Goal: Task Accomplishment & Management: Manage account settings

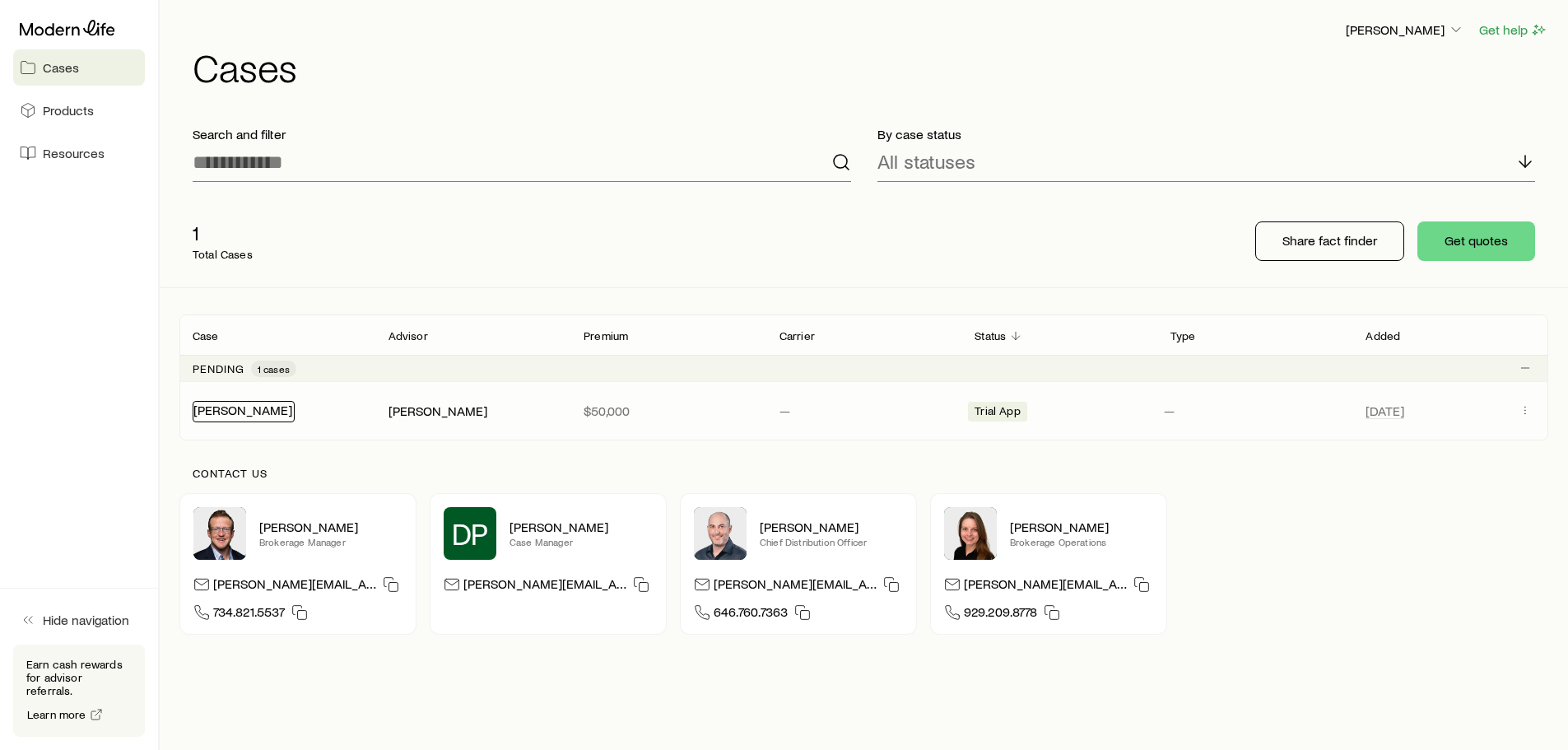
click at [243, 413] on link "[PERSON_NAME]" at bounding box center [243, 410] width 98 height 15
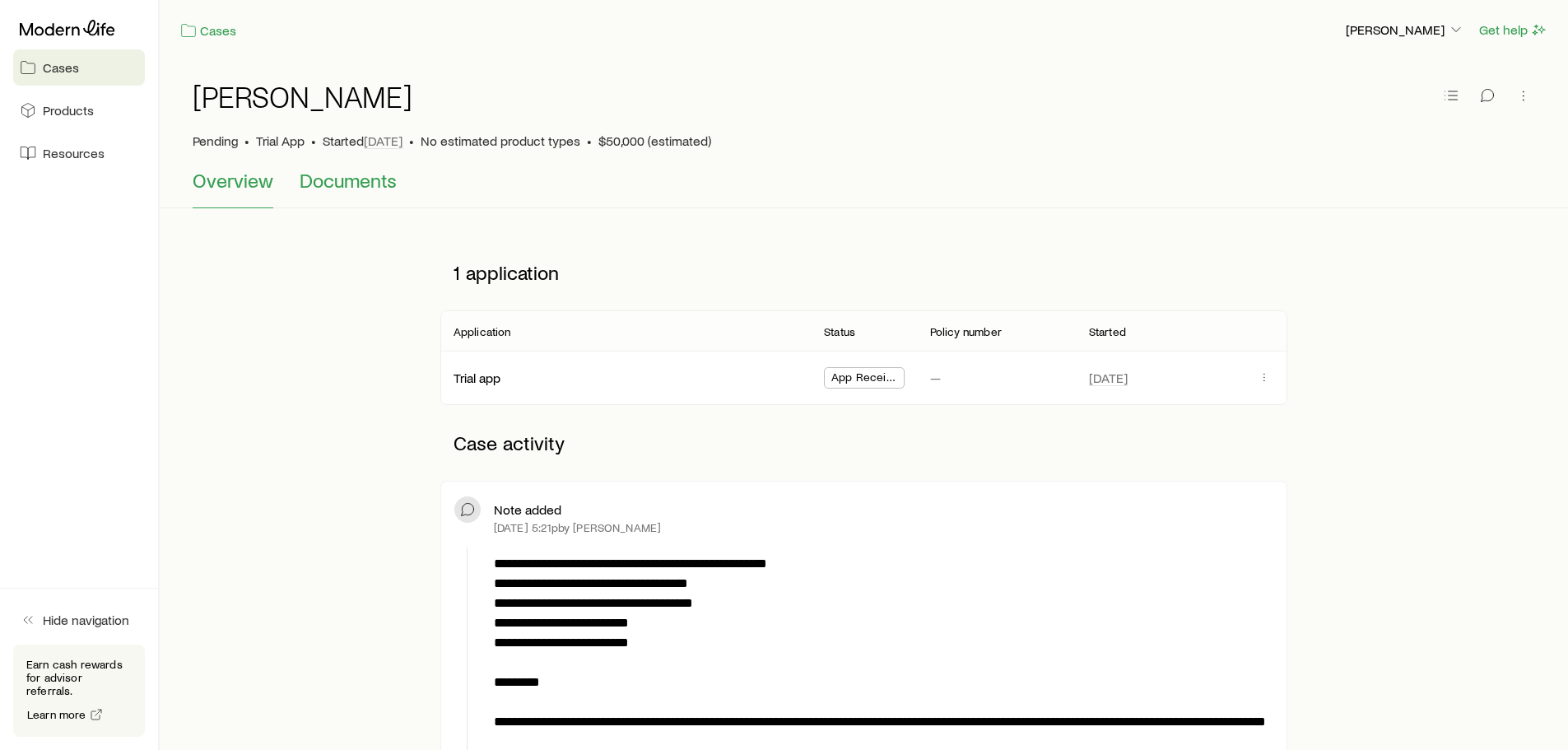
click at [339, 182] on span "Documents" at bounding box center [348, 180] width 98 height 23
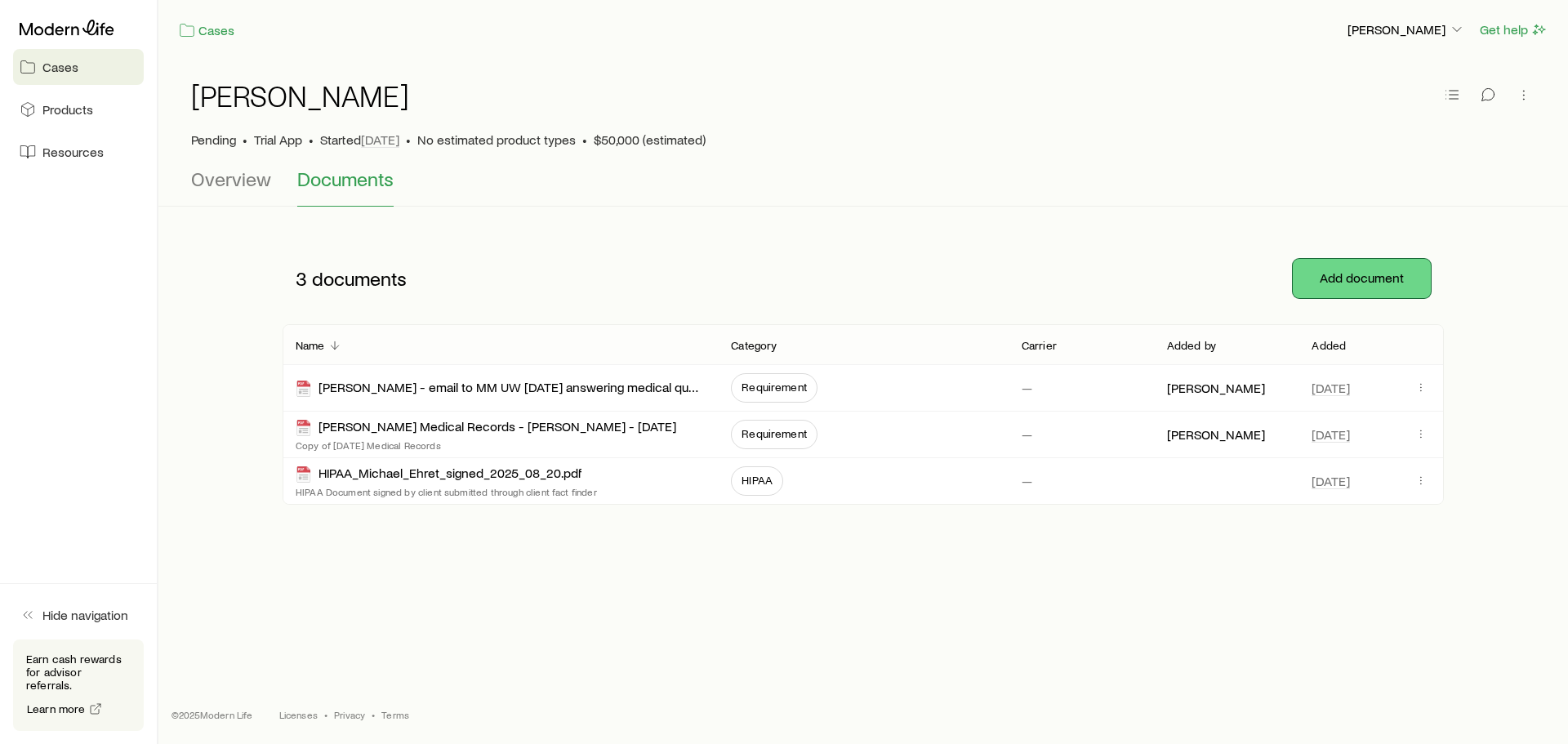
click at [1358, 279] on button "Add document" at bounding box center [1362, 279] width 138 height 40
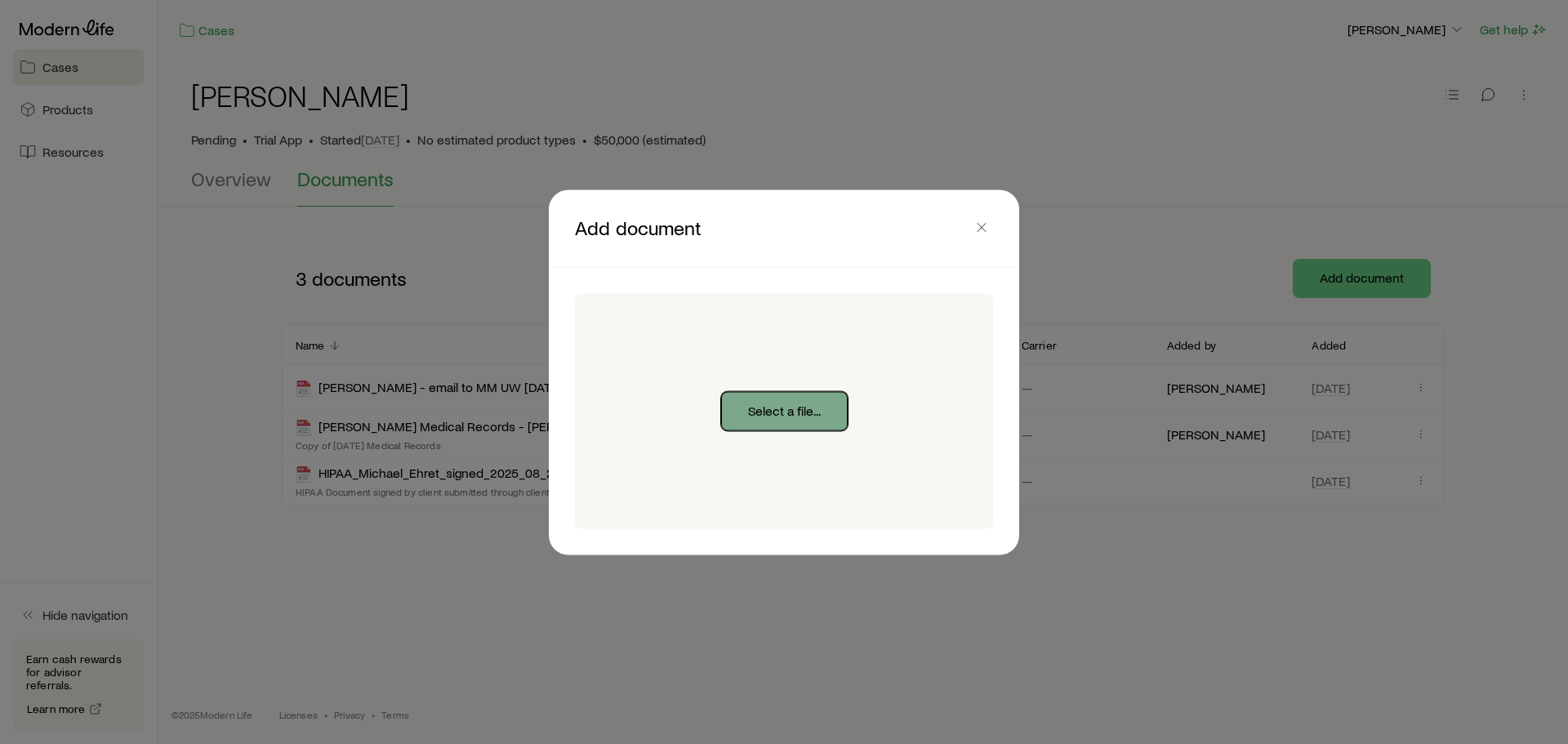
click at [773, 416] on button "Select a file..." at bounding box center [784, 411] width 126 height 40
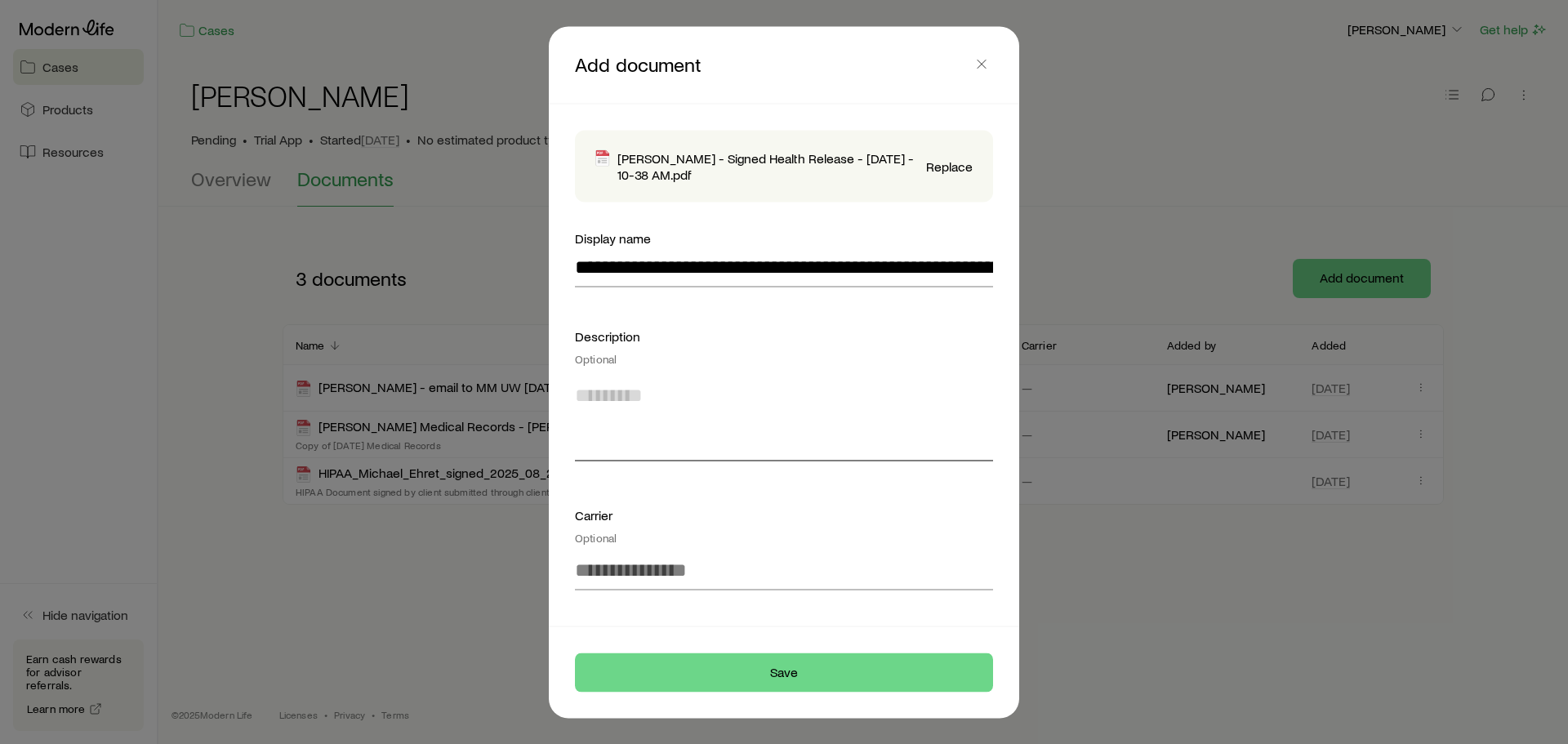
click at [602, 451] on textarea at bounding box center [783, 417] width 418 height 89
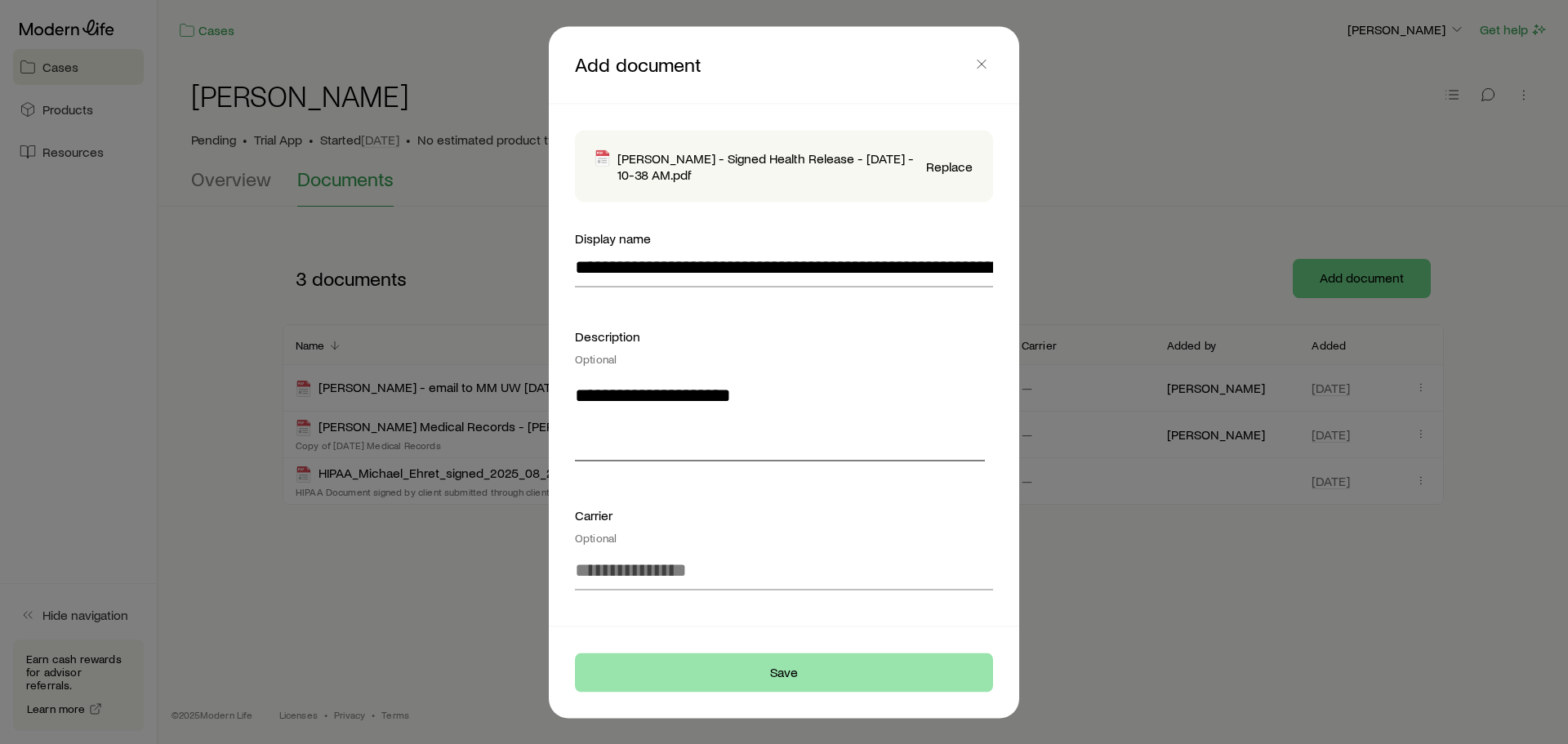
type textarea "**********"
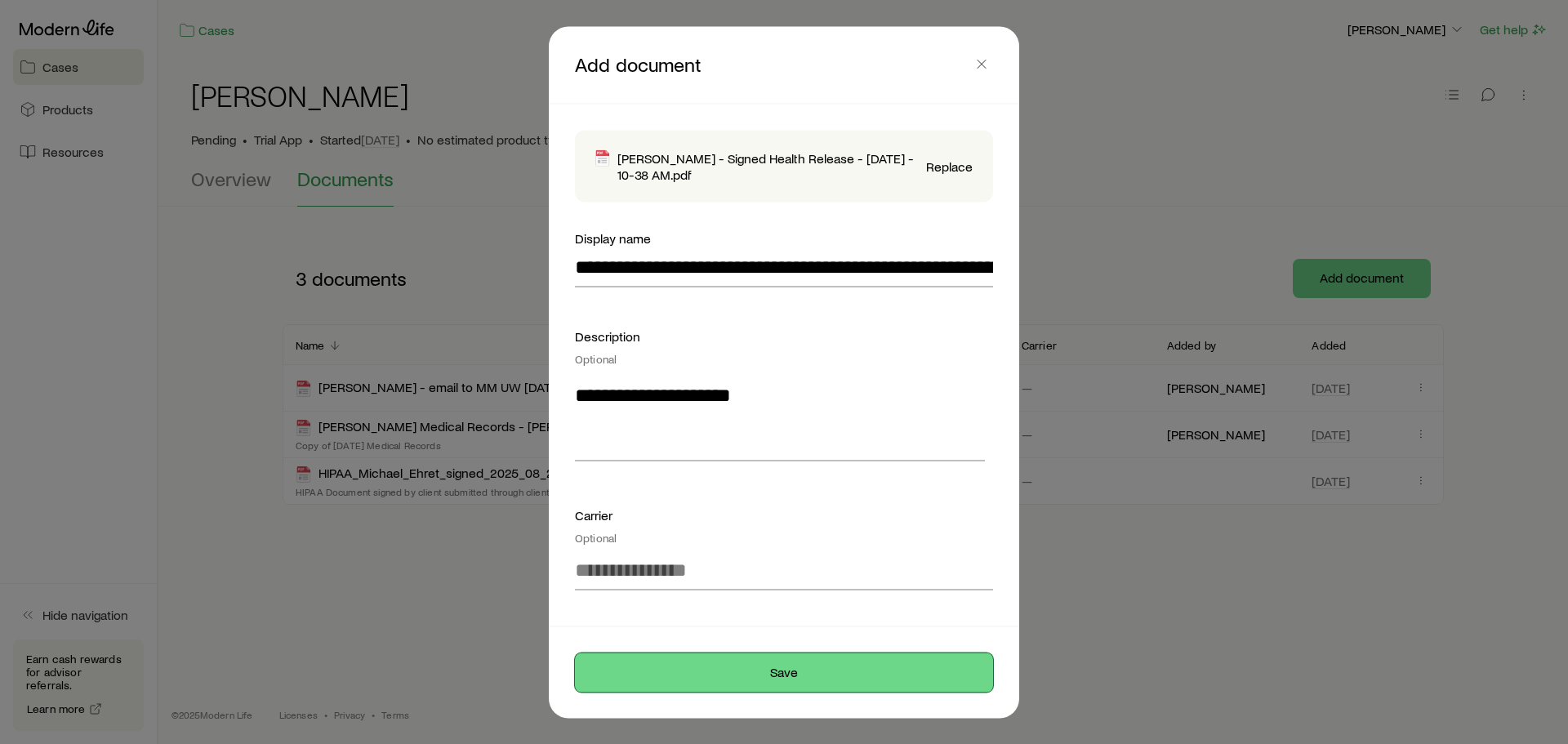
click at [799, 677] on button "Save" at bounding box center [783, 672] width 418 height 40
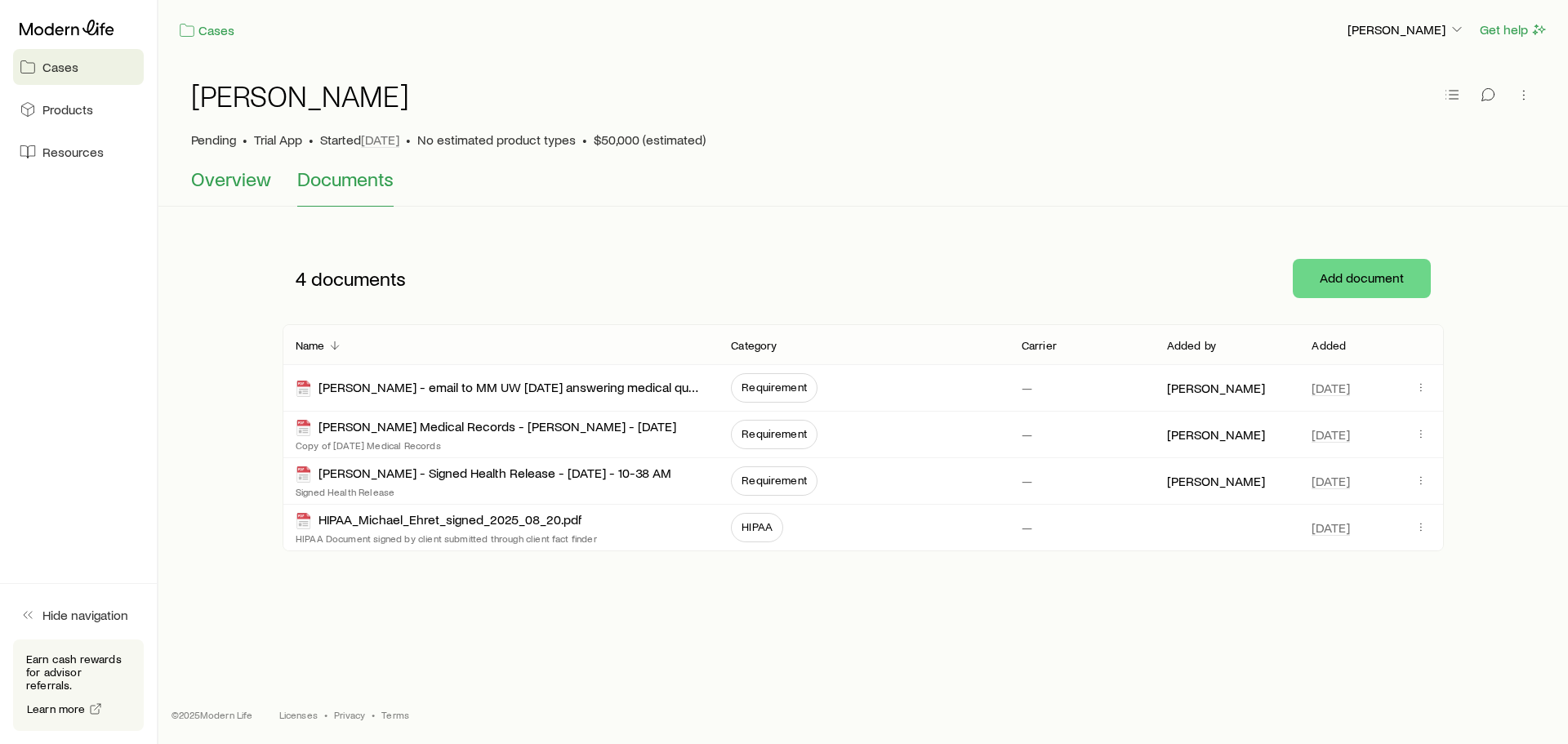
click at [246, 182] on span "Overview" at bounding box center [230, 178] width 80 height 23
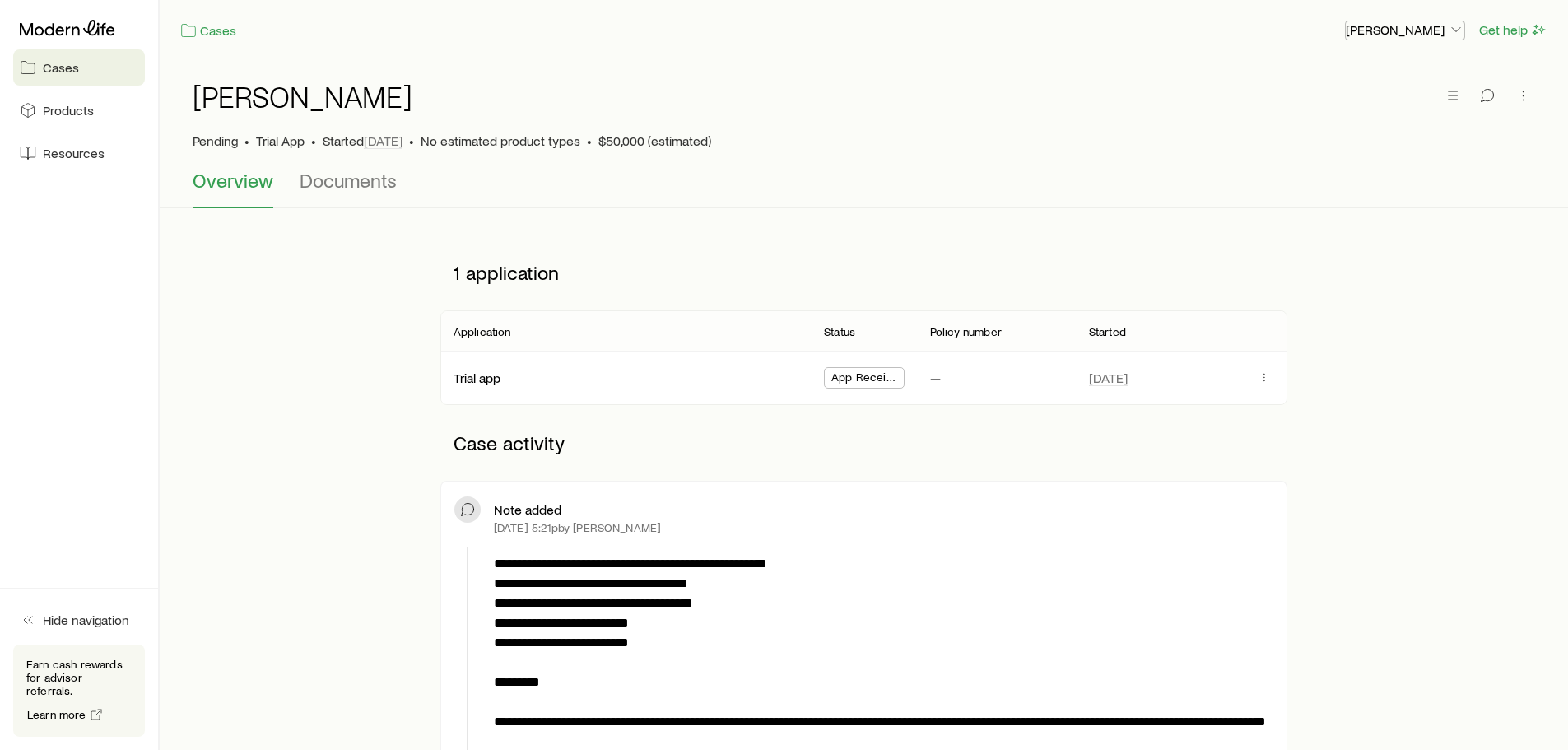
click at [1454, 25] on icon "button" at bounding box center [1456, 29] width 16 height 16
click at [1323, 167] on span "Sign out" at bounding box center [1327, 162] width 45 height 16
